Goal: Navigation & Orientation: Find specific page/section

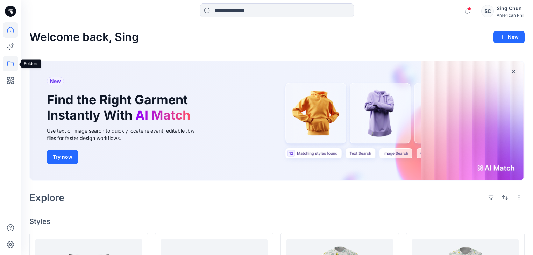
click at [9, 63] on icon at bounding box center [10, 63] width 15 height 15
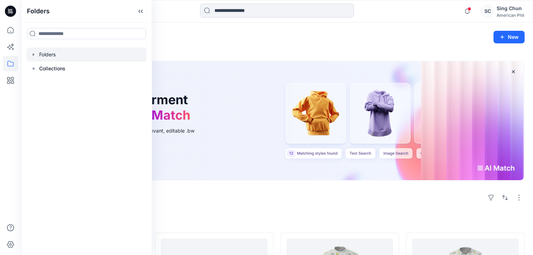
click at [55, 57] on div at bounding box center [87, 55] width 120 height 14
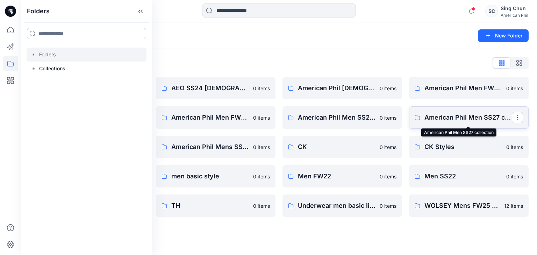
click at [454, 122] on p "American Phil Men SS27 collection" at bounding box center [467, 118] width 87 height 10
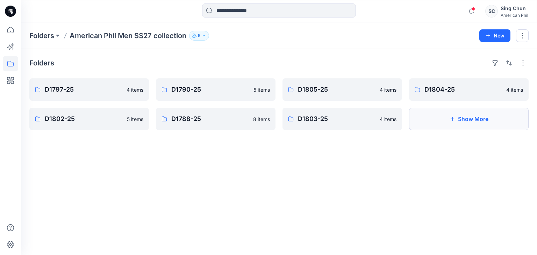
click at [464, 124] on button "Show More" at bounding box center [469, 119] width 120 height 22
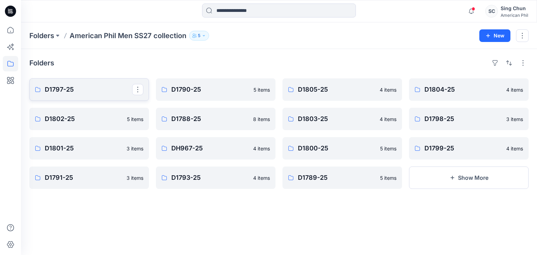
click at [63, 93] on p "D1797-25" at bounding box center [88, 90] width 87 height 10
